Goal: Complete application form

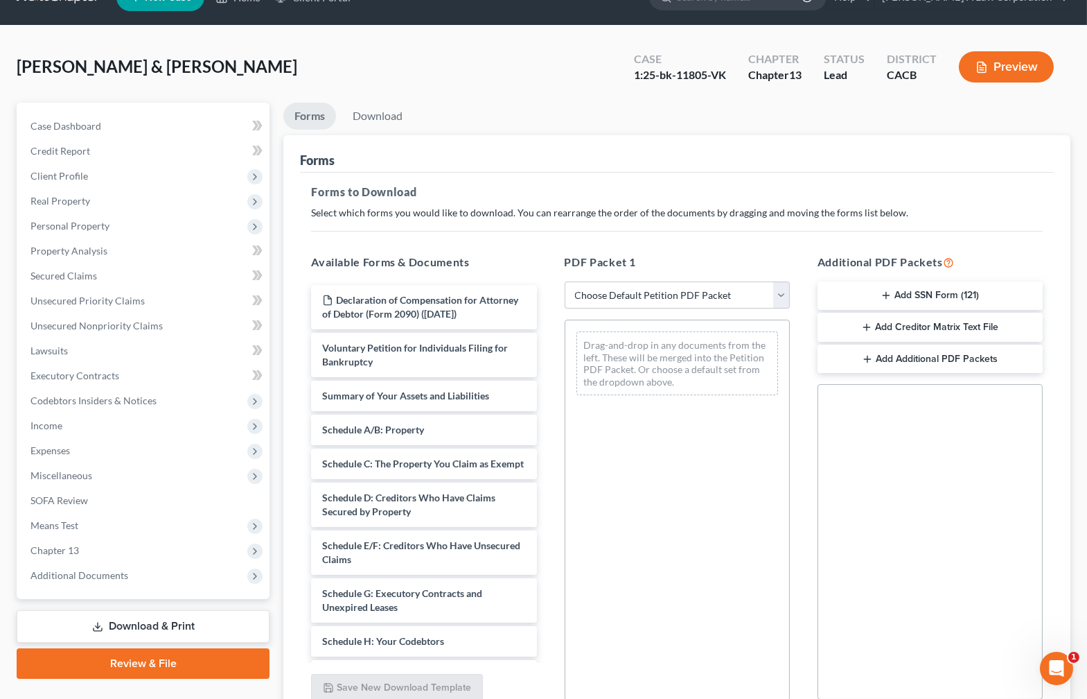
scroll to position [32, 0]
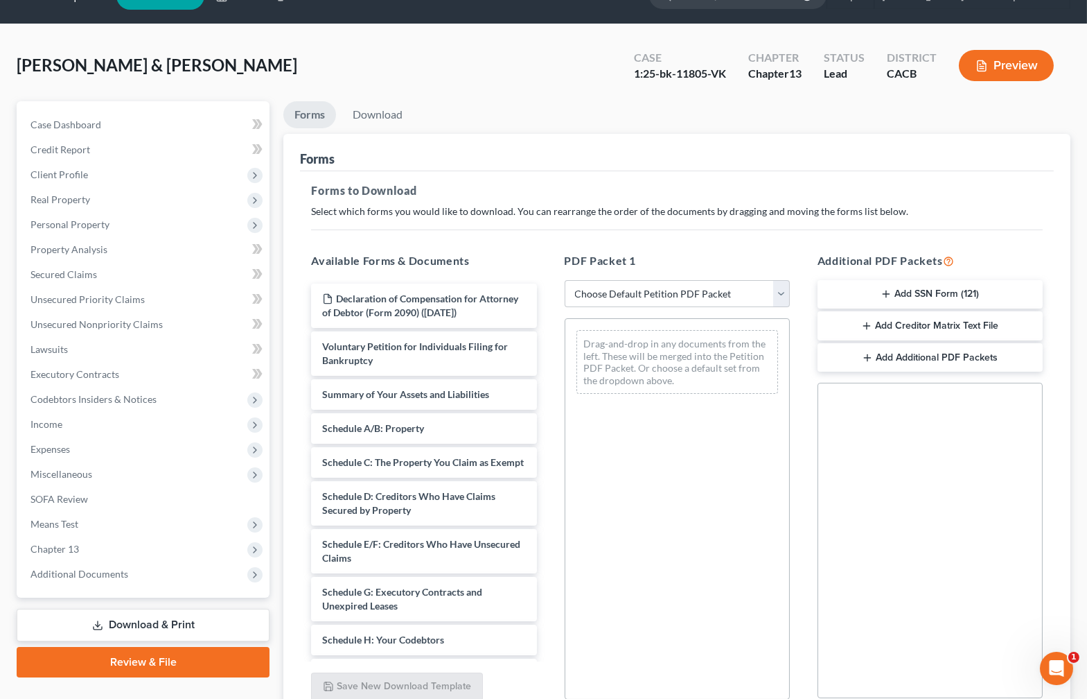
click at [526, 89] on div "[PERSON_NAME] & [PERSON_NAME] Upgraded Case 1:25-bk-11805-VK Chapter Chapter 13…" at bounding box center [544, 71] width 1054 height 60
click at [76, 168] on span "Client Profile" at bounding box center [59, 174] width 58 height 12
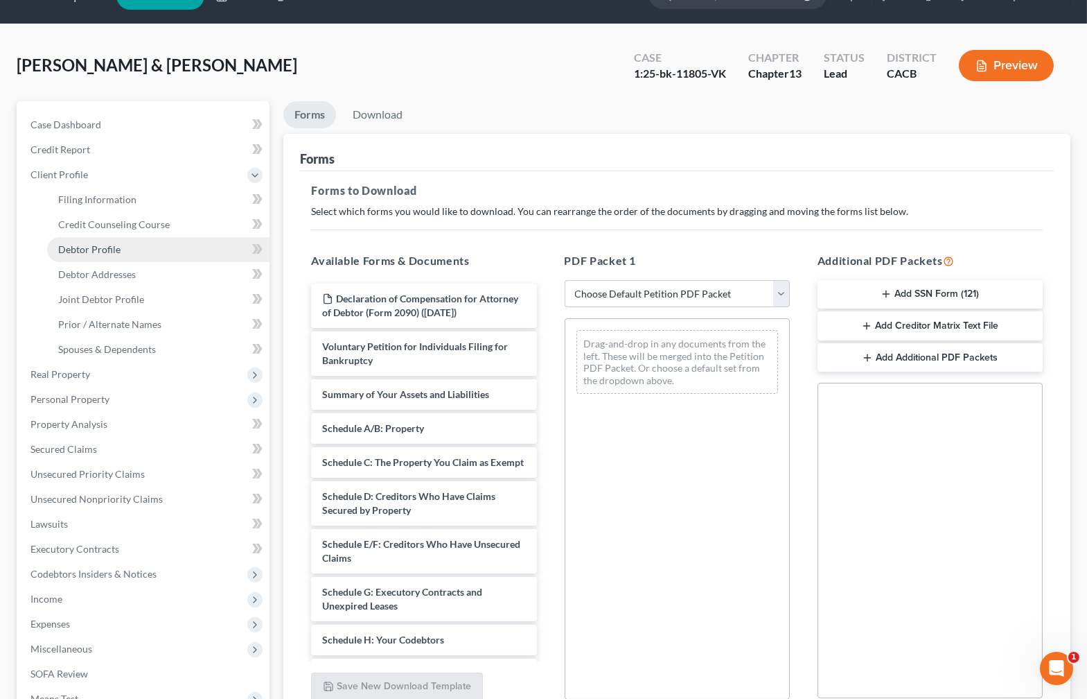
click at [106, 248] on span "Debtor Profile" at bounding box center [89, 249] width 62 height 12
select select "1"
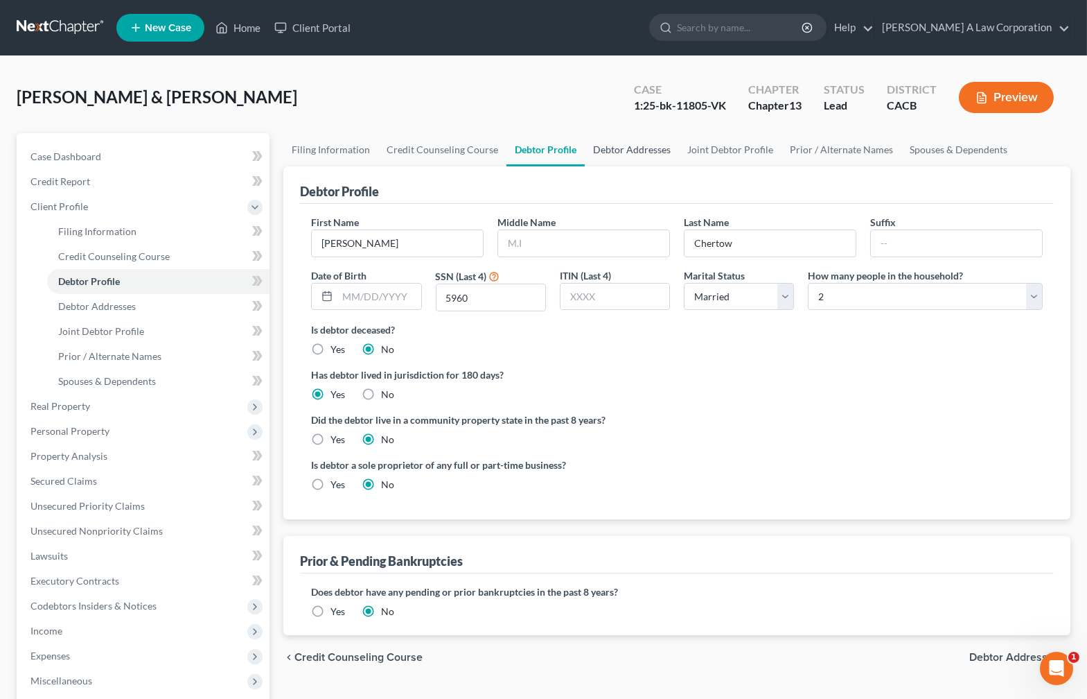
click at [626, 144] on link "Debtor Addresses" at bounding box center [632, 149] width 94 height 33
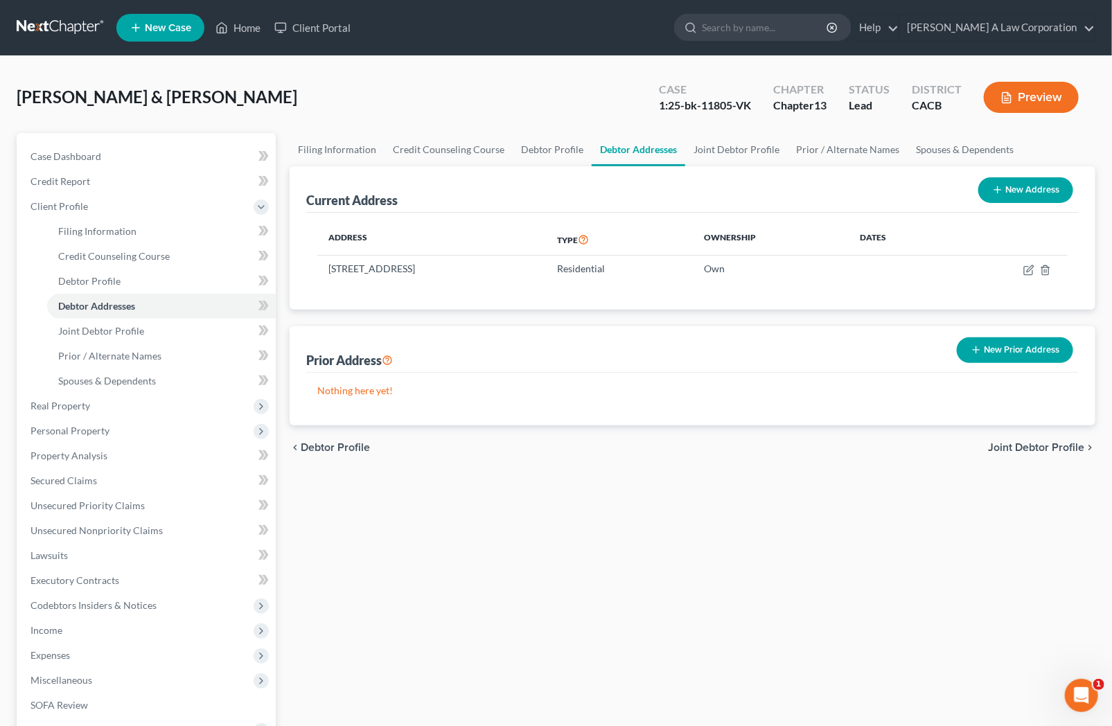
click at [763, 568] on div "Filing Information Credit Counseling Course Debtor Profile Debtor Addresses Joi…" at bounding box center [693, 508] width 820 height 751
